Goal: Task Accomplishment & Management: Complete application form

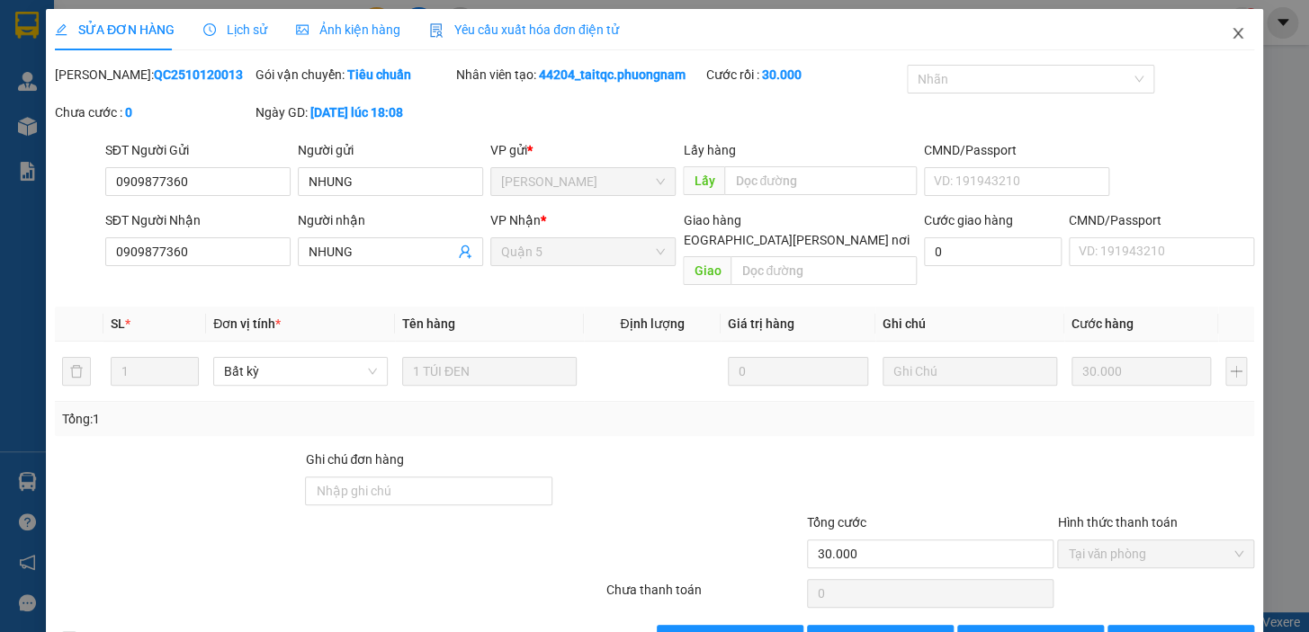
click at [1231, 29] on icon "close" at bounding box center [1238, 33] width 14 height 14
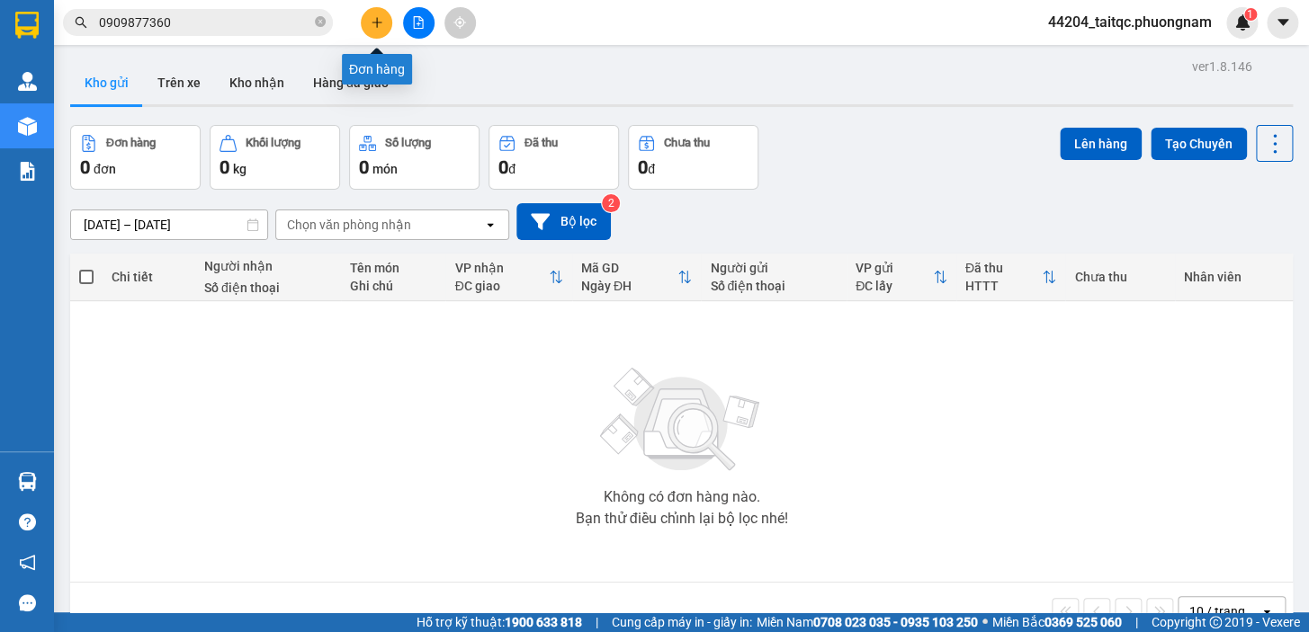
click at [378, 21] on icon "plus" at bounding box center [377, 22] width 13 height 13
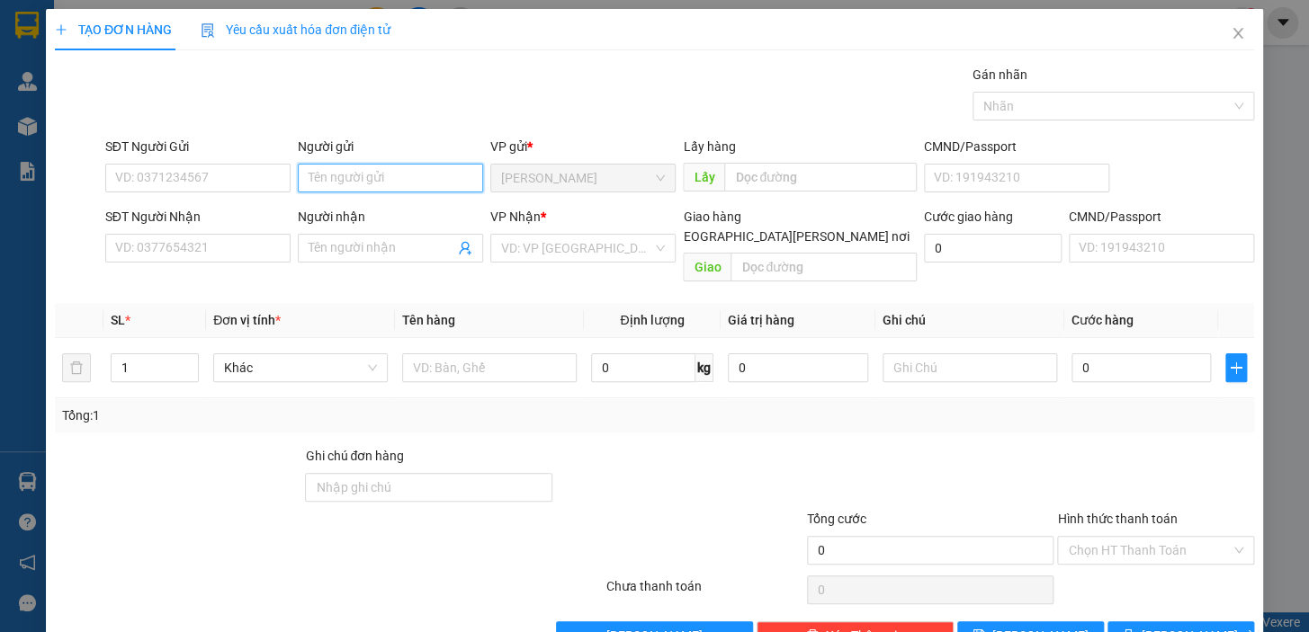
click at [354, 176] on input "Người gửi" at bounding box center [390, 178] width 185 height 29
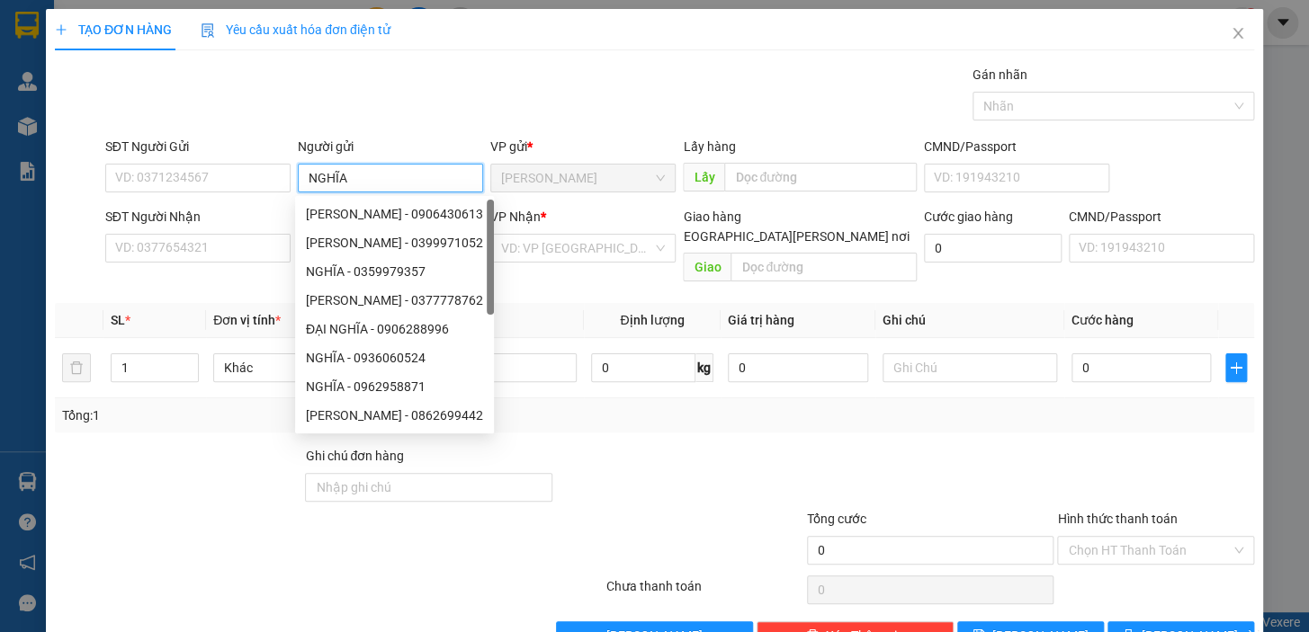
type input "NGHĨA"
click at [397, 130] on div "Transit Pickup Surcharge Ids Transit Deliver Surcharge Ids Transit Deliver Surc…" at bounding box center [654, 358] width 1199 height 586
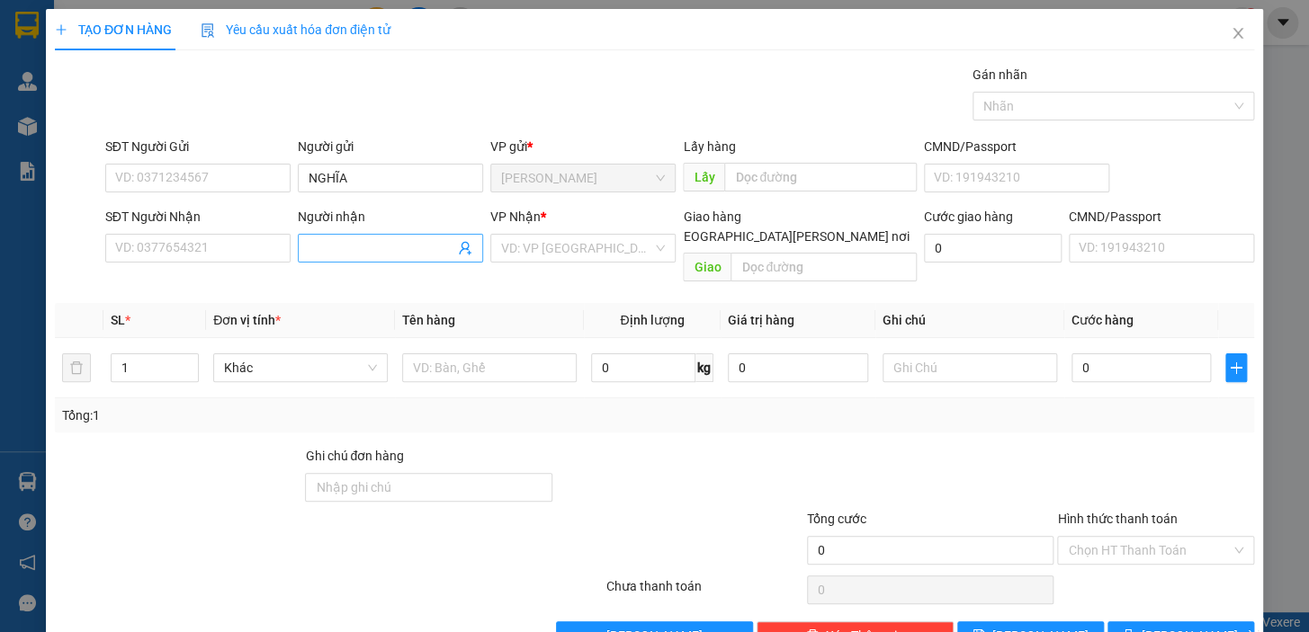
click at [335, 247] on input "Người nhận" at bounding box center [382, 248] width 146 height 20
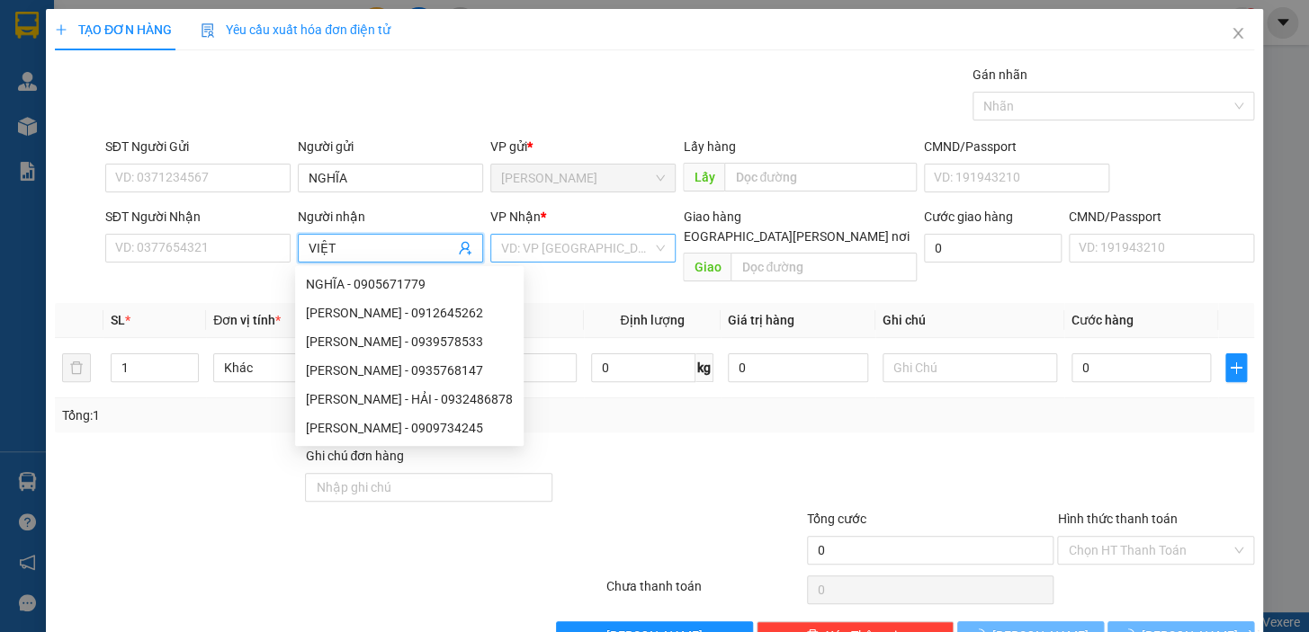
type input "VIỆT"
click at [590, 252] on input "search" at bounding box center [576, 248] width 151 height 27
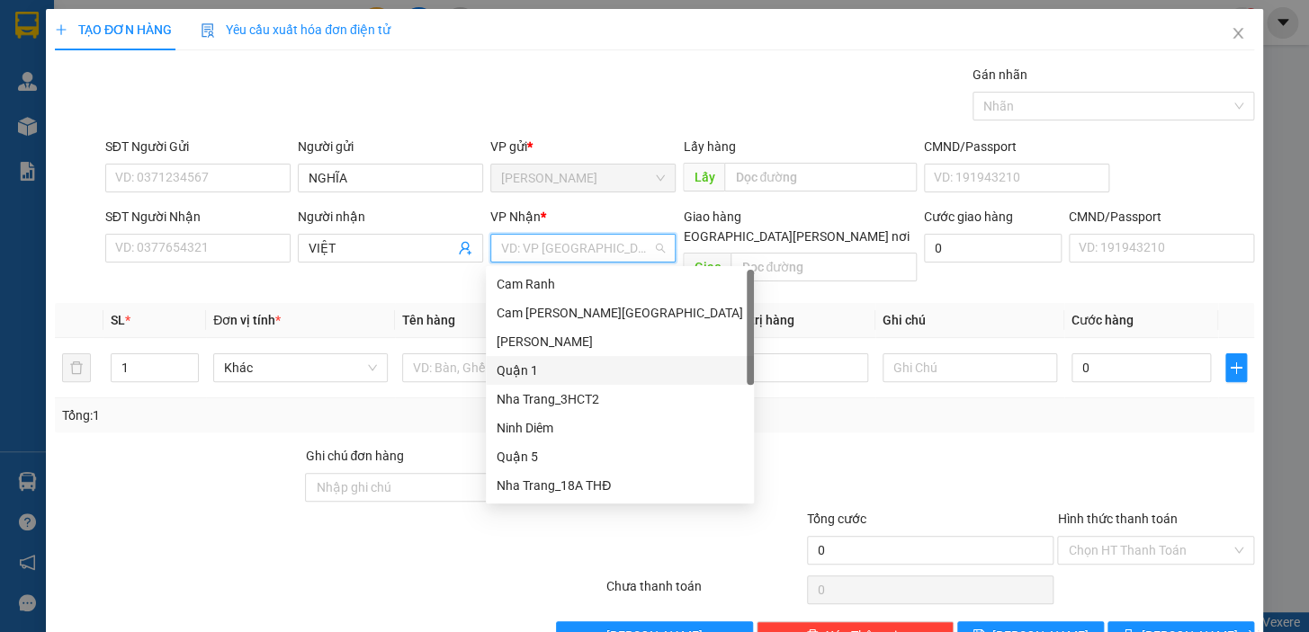
click at [520, 369] on div "Quận 1" at bounding box center [620, 371] width 247 height 20
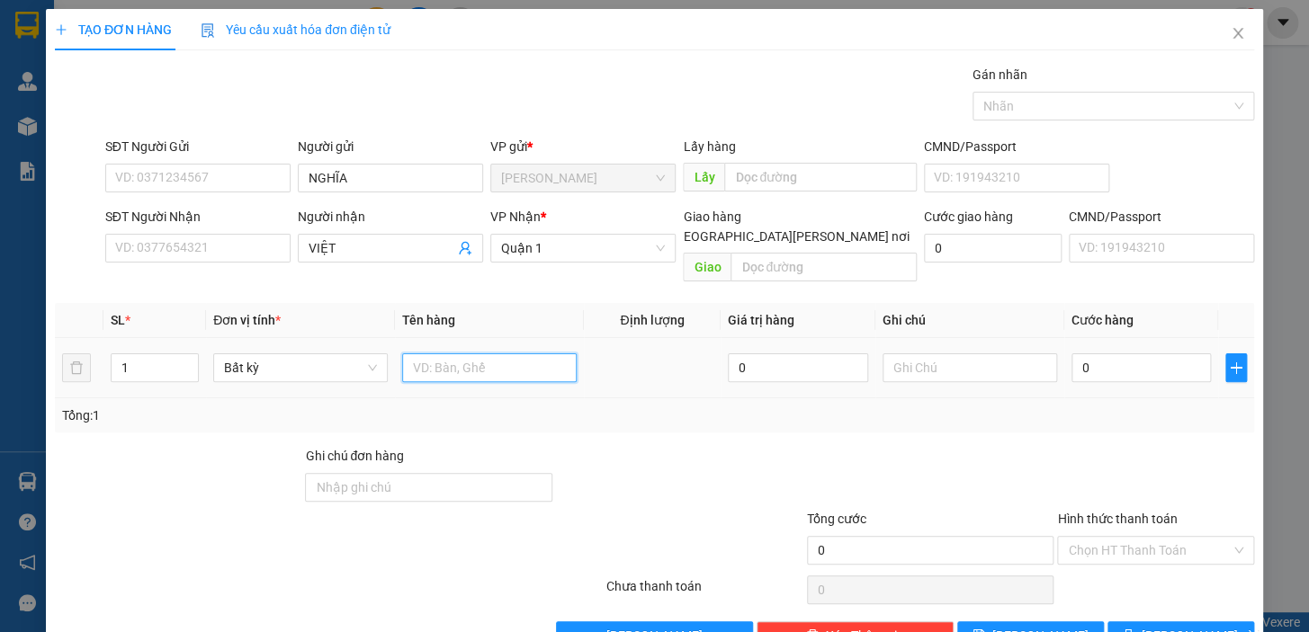
click at [462, 354] on input "text" at bounding box center [489, 368] width 175 height 29
type input "1 CỤC NEM"
click at [1110, 354] on input "0" at bounding box center [1141, 368] width 140 height 29
type input "5"
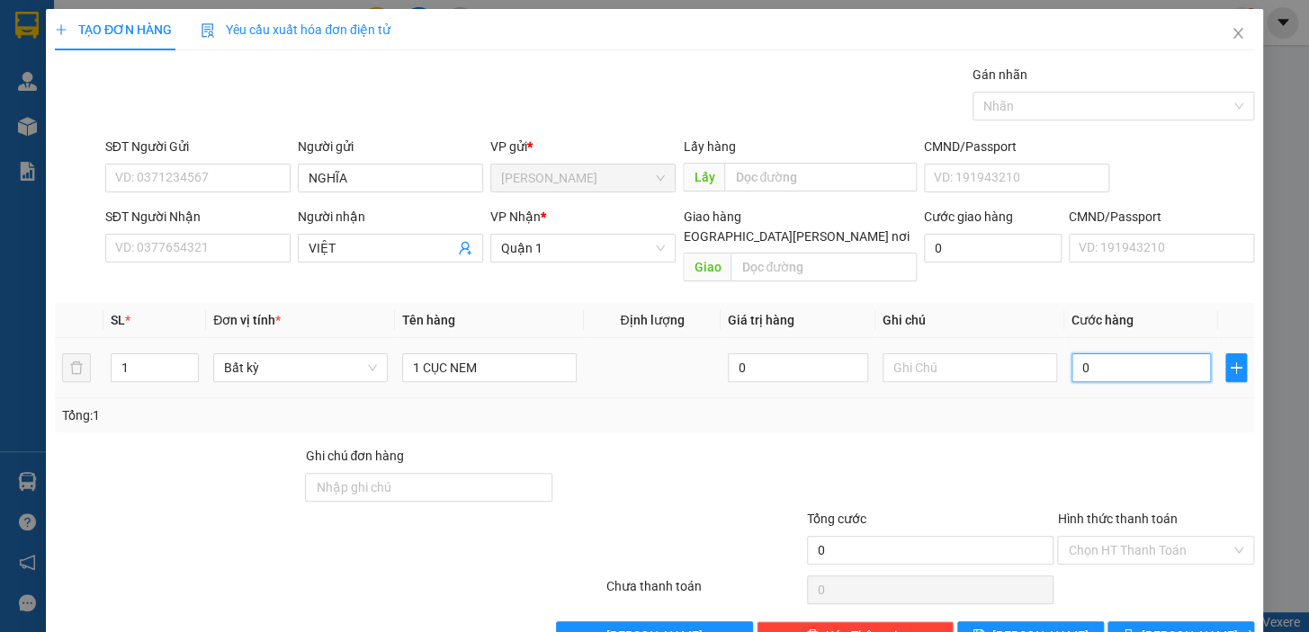
type input "5"
type input "50"
type input "50.000"
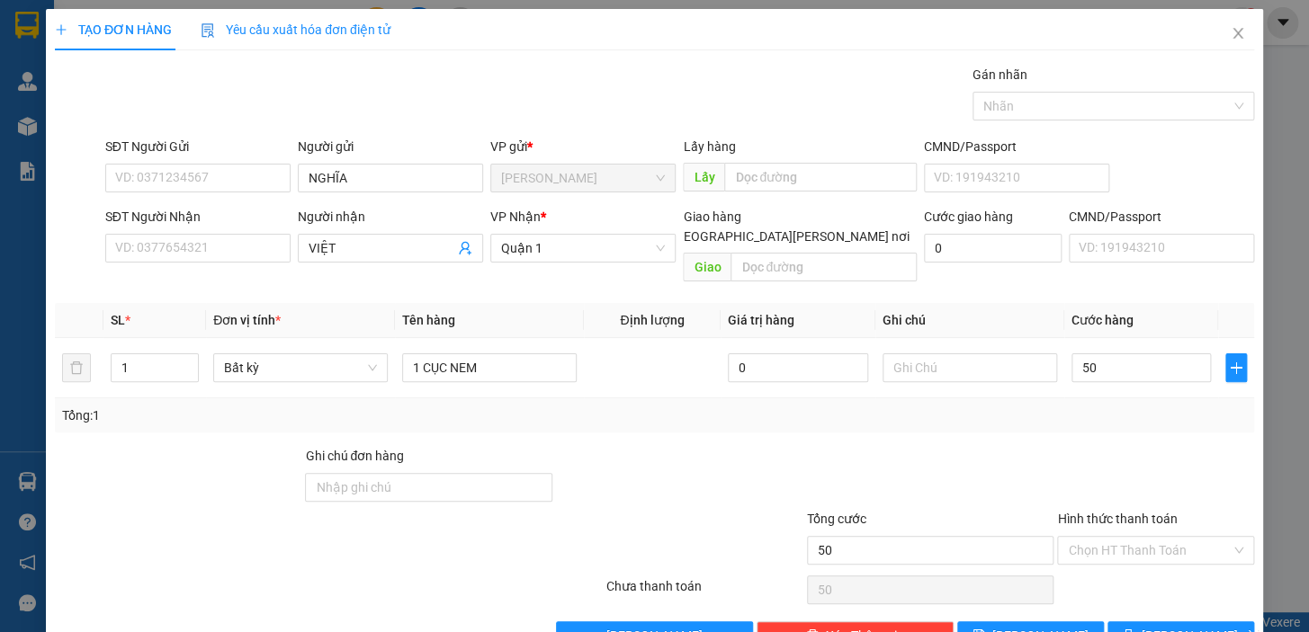
type input "50.000"
drag, startPoint x: 1092, startPoint y: 448, endPoint x: 1098, endPoint y: 440, distance: 9.7
click at [1096, 446] on div at bounding box center [1155, 477] width 201 height 63
click at [1098, 446] on div at bounding box center [1155, 477] width 201 height 63
click at [1107, 537] on input "Hình thức thanh toán" at bounding box center [1149, 550] width 163 height 27
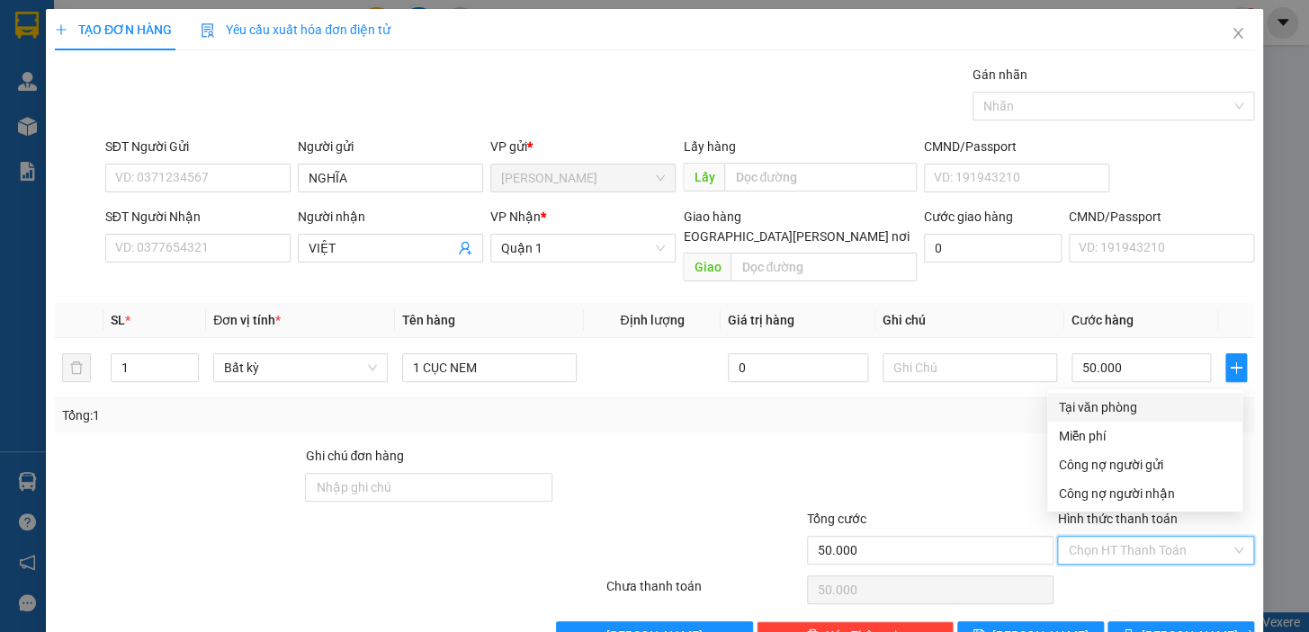
click at [1083, 408] on div "Tại văn phòng" at bounding box center [1145, 408] width 174 height 20
type input "0"
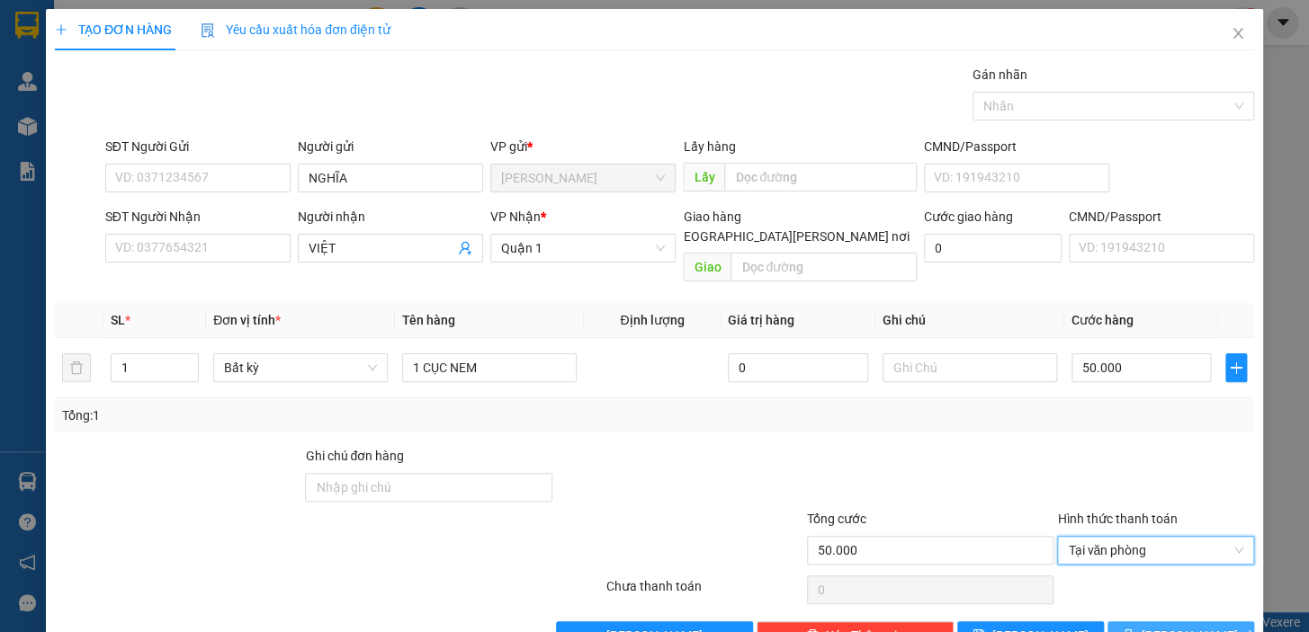
click at [1148, 622] on button "[PERSON_NAME] và In" at bounding box center [1180, 636] width 147 height 29
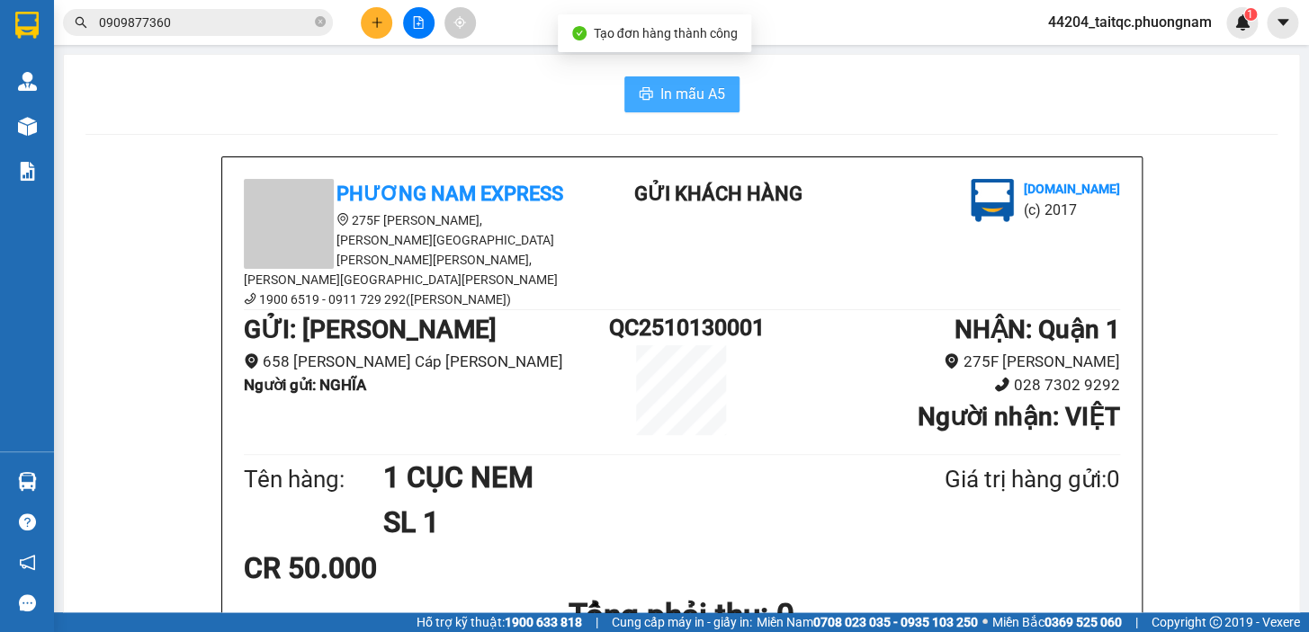
click at [663, 91] on span "In mẫu A5" at bounding box center [692, 94] width 65 height 22
